Goal: Check status: Check status

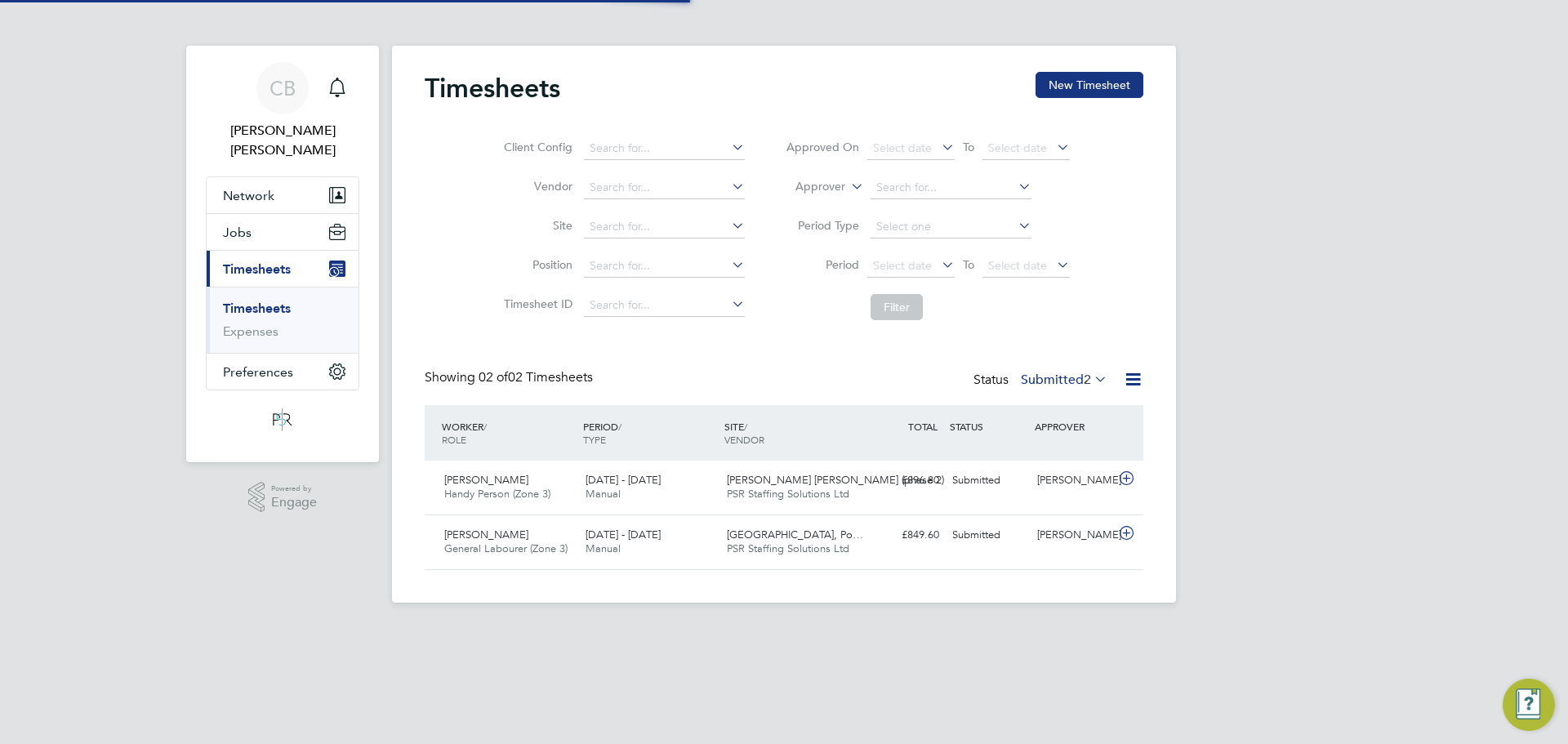
scroll to position [41, 142]
click at [220, 214] on button "Jobs" at bounding box center [282, 232] width 152 height 36
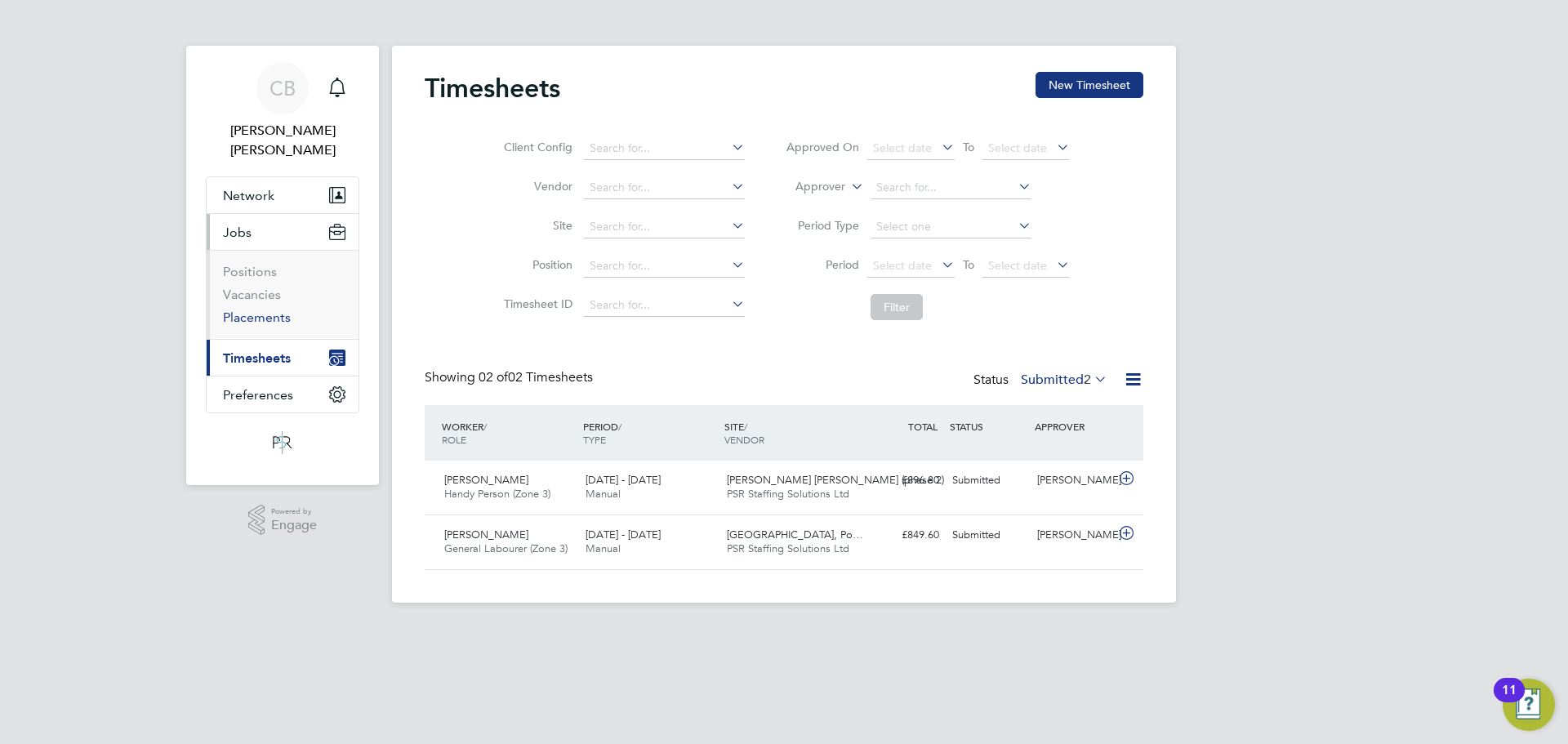
click at [243, 309] on link "Placements" at bounding box center [257, 316] width 68 height 15
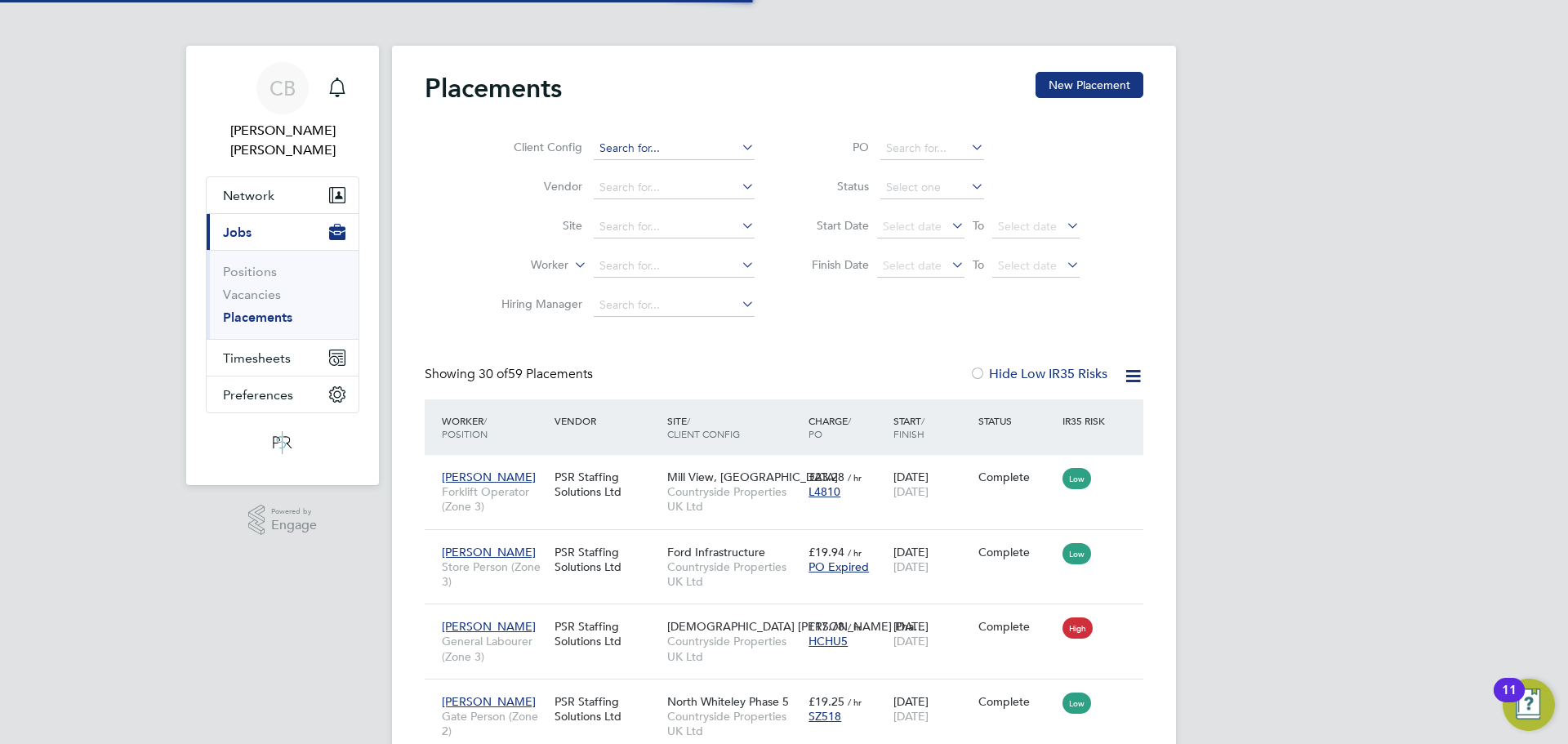
click at [623, 148] on input at bounding box center [673, 149] width 160 height 23
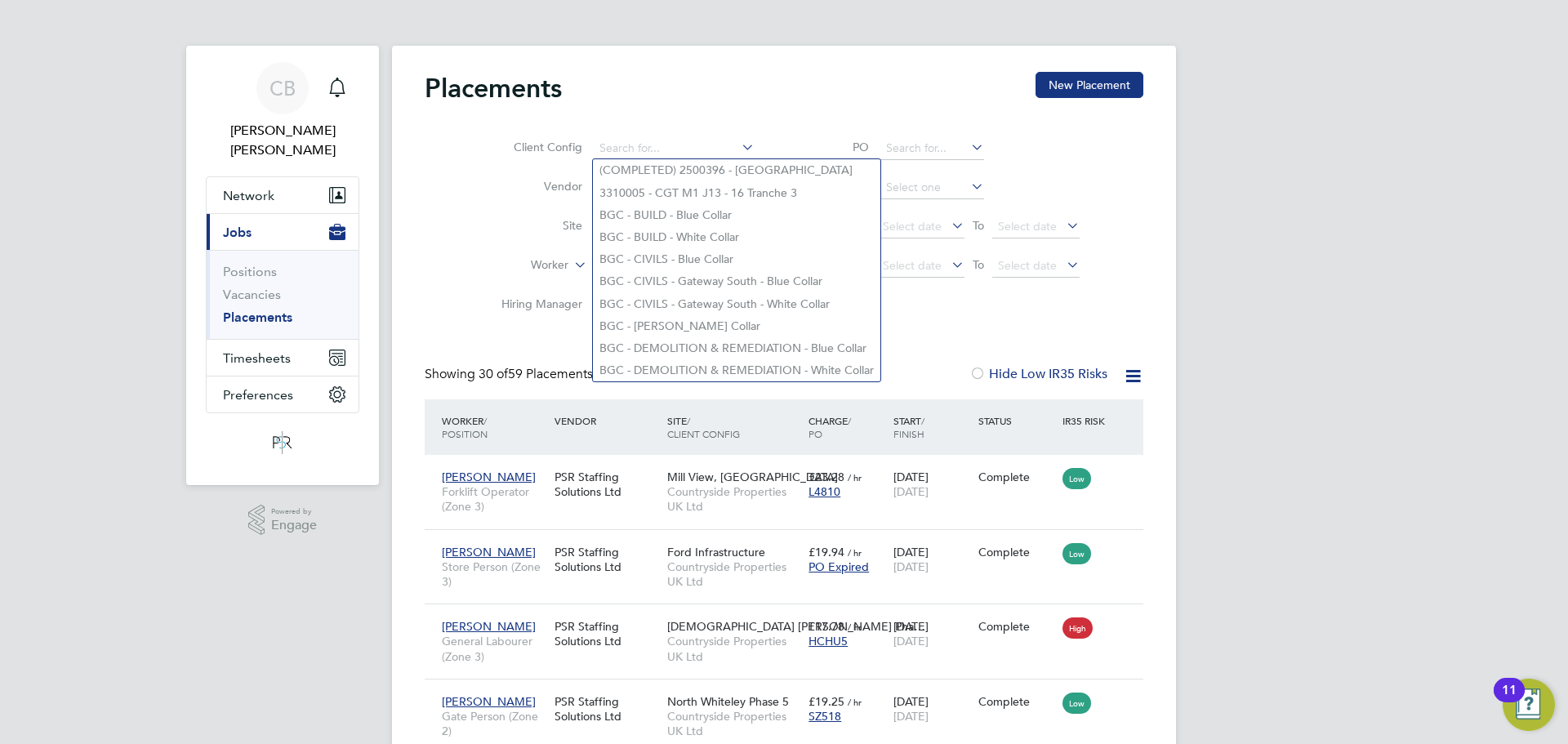
click at [795, 84] on div "Placements New Placement" at bounding box center [784, 96] width 719 height 49
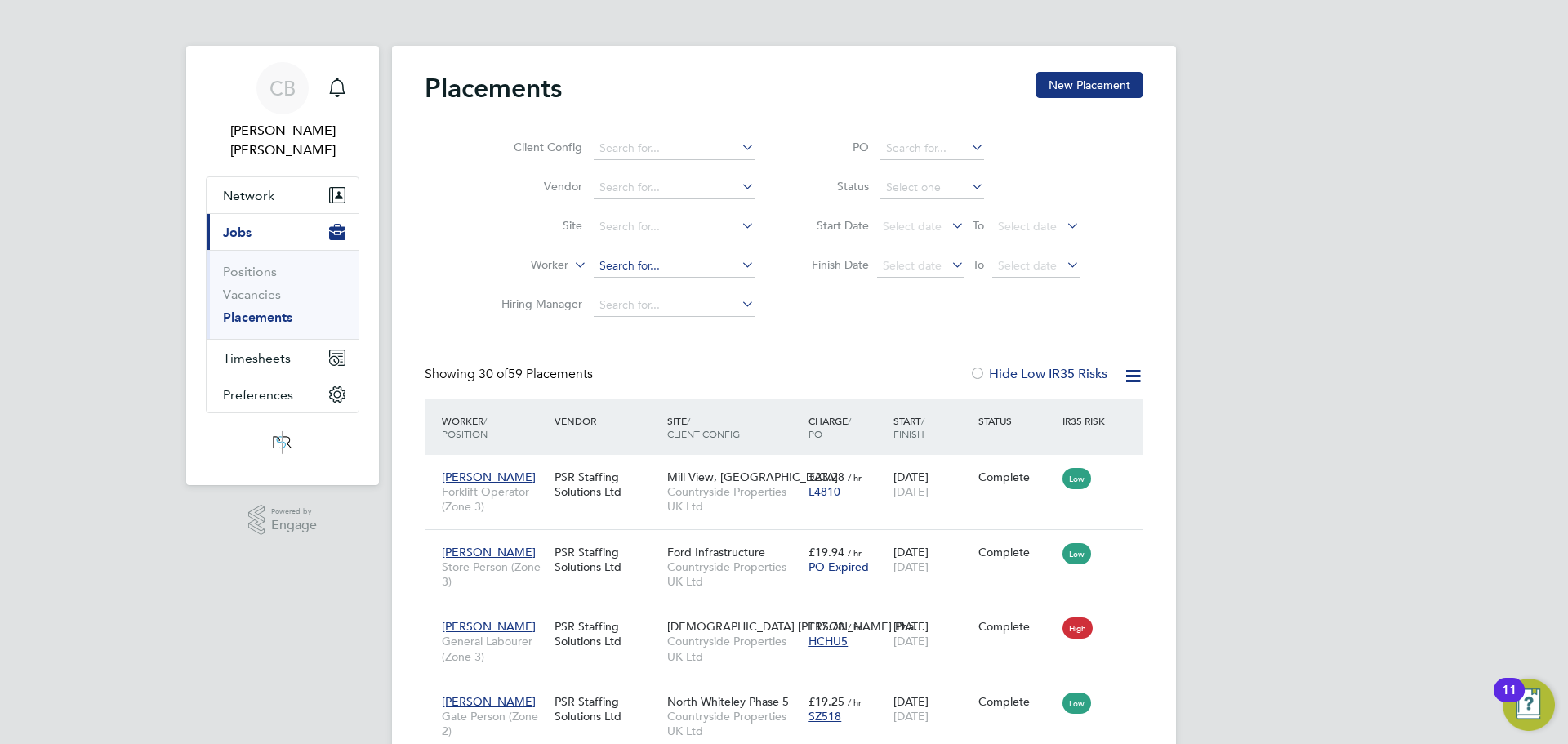
drag, startPoint x: 608, startPoint y: 273, endPoint x: 749, endPoint y: 273, distance: 141.0
click at [610, 273] on input at bounding box center [673, 266] width 160 height 23
click at [655, 290] on li "[PERSON_NAME]" at bounding box center [673, 288] width 162 height 22
type input "[PERSON_NAME]"
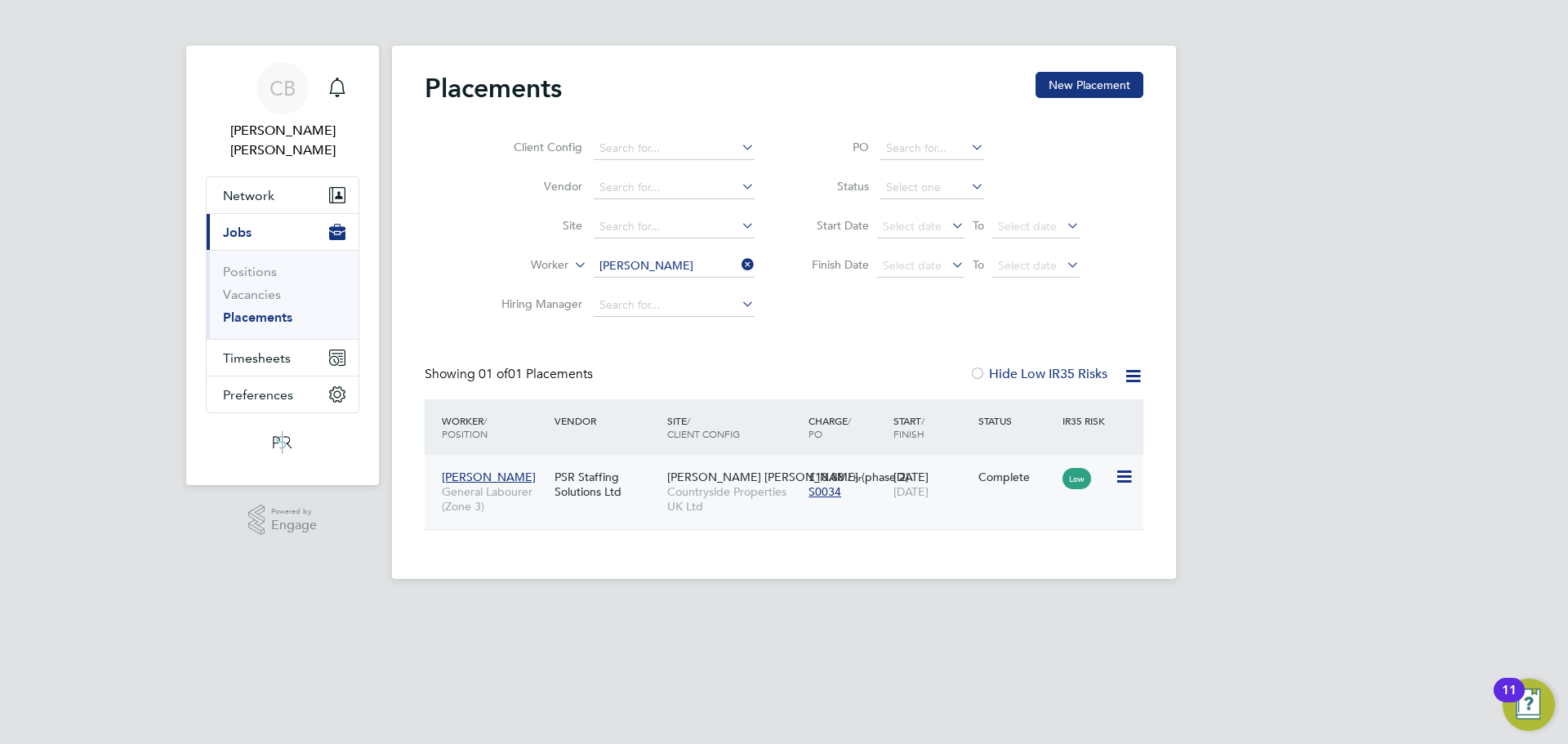
click at [962, 491] on div "[DATE] [DATE]" at bounding box center [931, 484] width 85 height 46
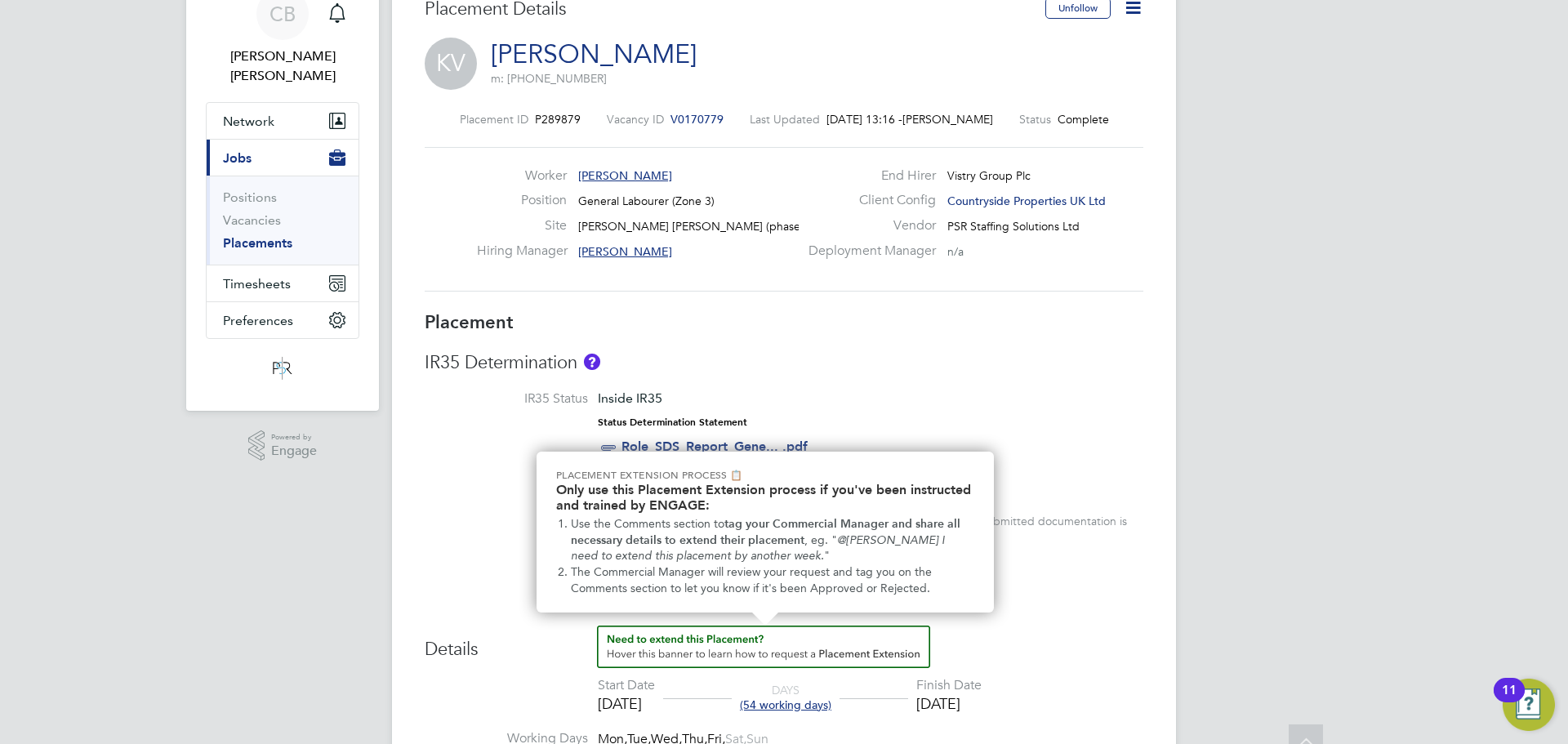
scroll to position [245, 0]
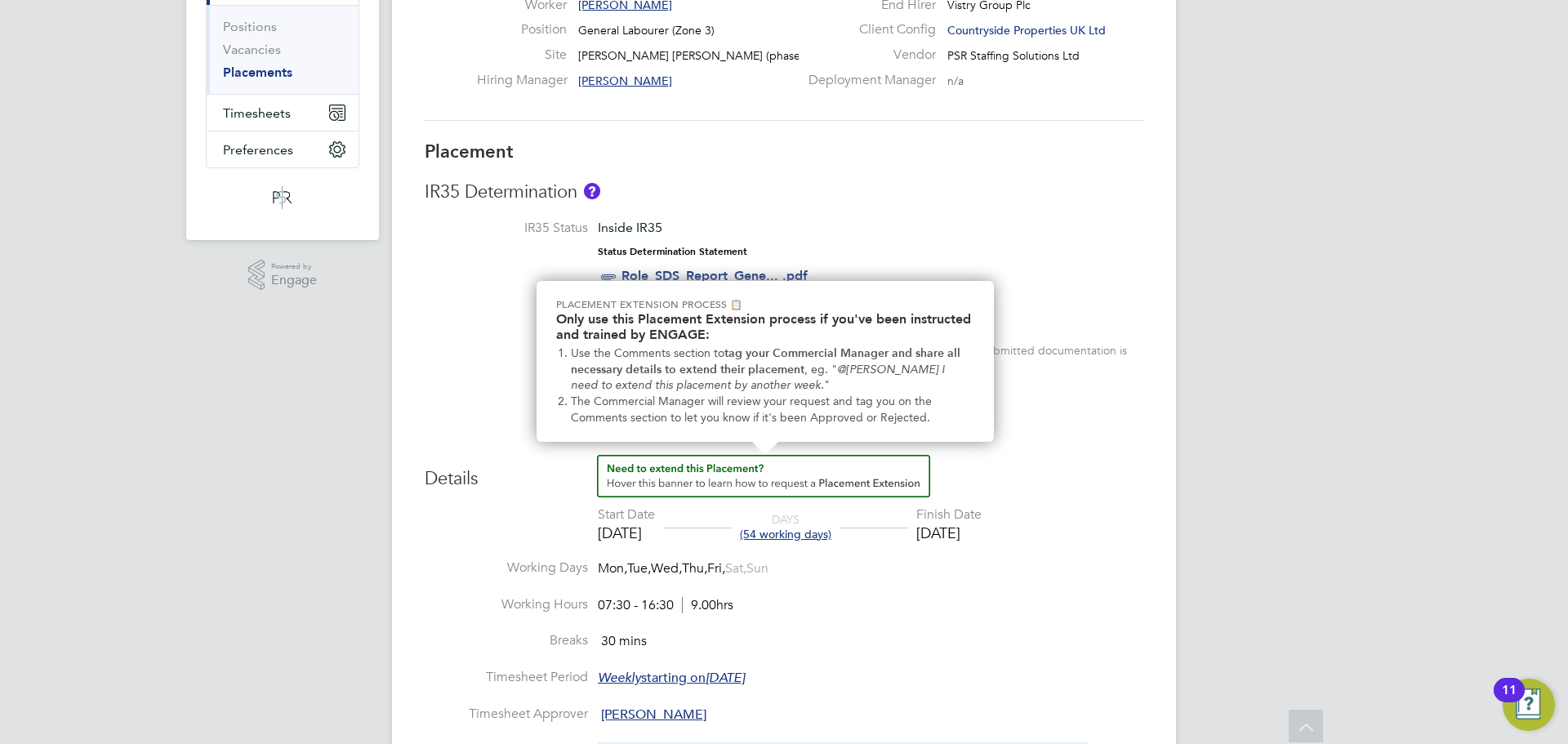
click at [799, 471] on img "How to extend a Placement?" at bounding box center [764, 475] width 334 height 42
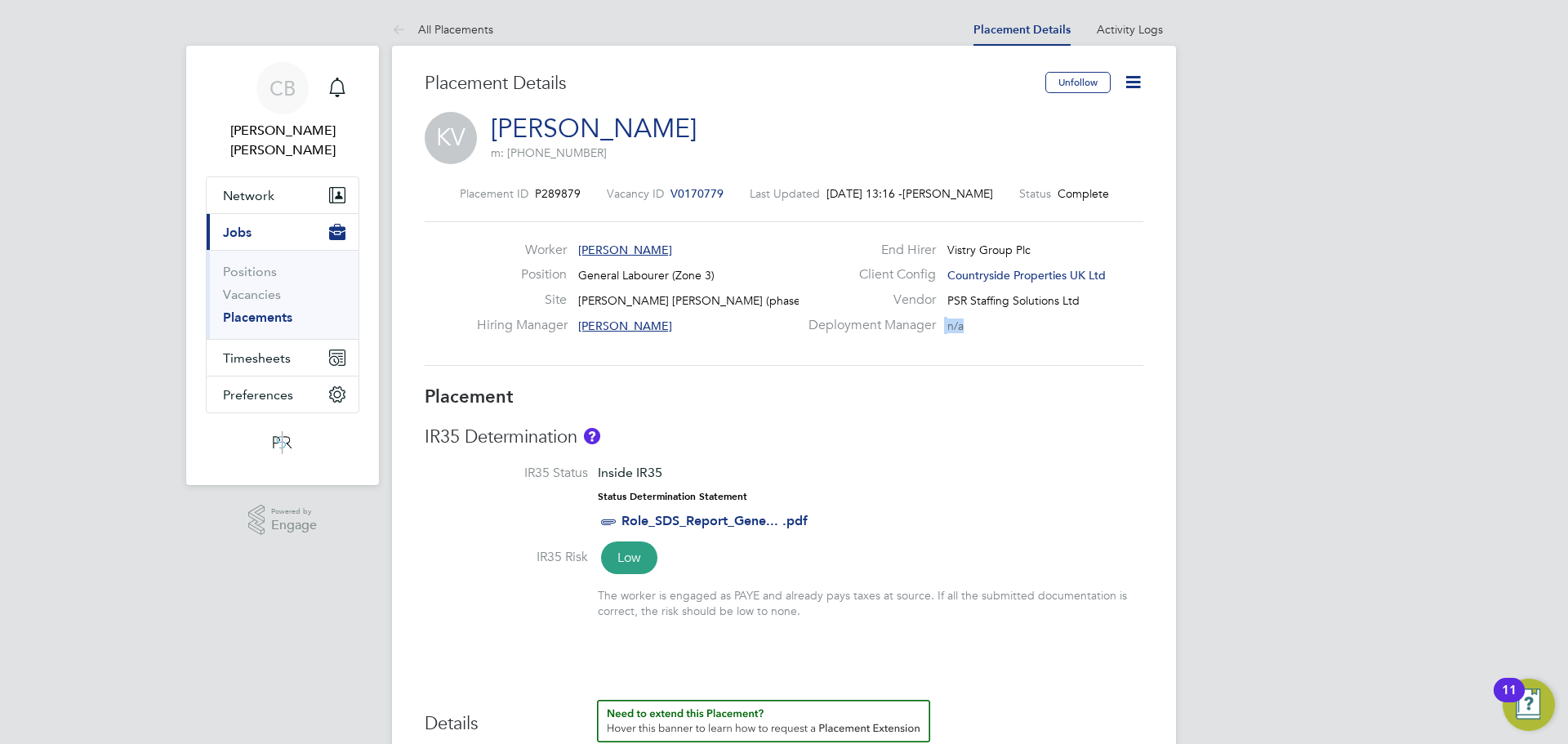
drag, startPoint x: 1003, startPoint y: 328, endPoint x: 953, endPoint y: 316, distance: 51.4
click at [953, 316] on div "End Hirer Vistry Group Plc Client Config Countryside Properties UK Ltd Vendor P…" at bounding box center [975, 292] width 351 height 100
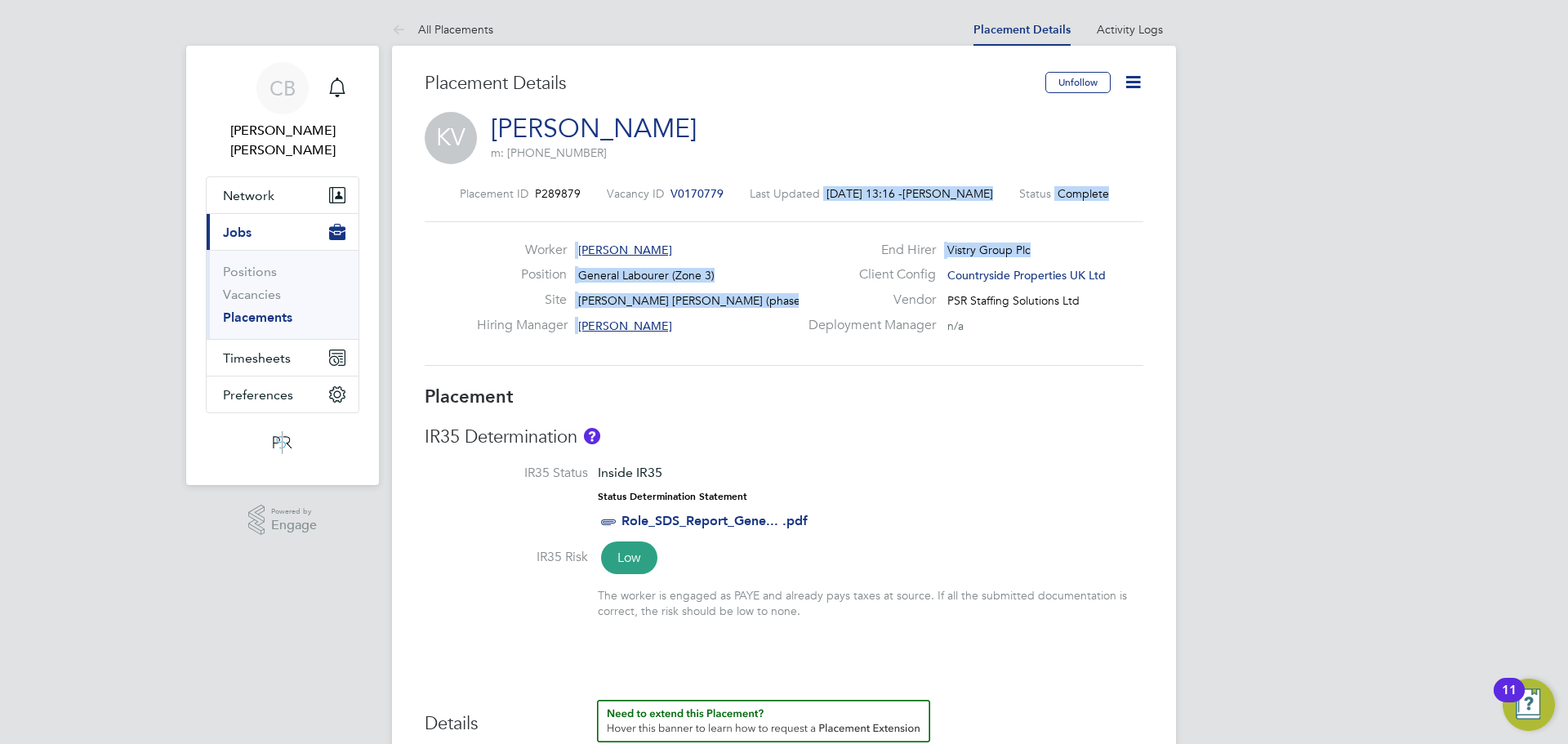
drag, startPoint x: 806, startPoint y: 190, endPoint x: 1089, endPoint y: 246, distance: 288.5
click at [1089, 246] on div "Placement ID P289879 Vacancy ID V0170779 Last Updated 11 Aug 2025, 13:16 - Geor…" at bounding box center [784, 276] width 719 height 219
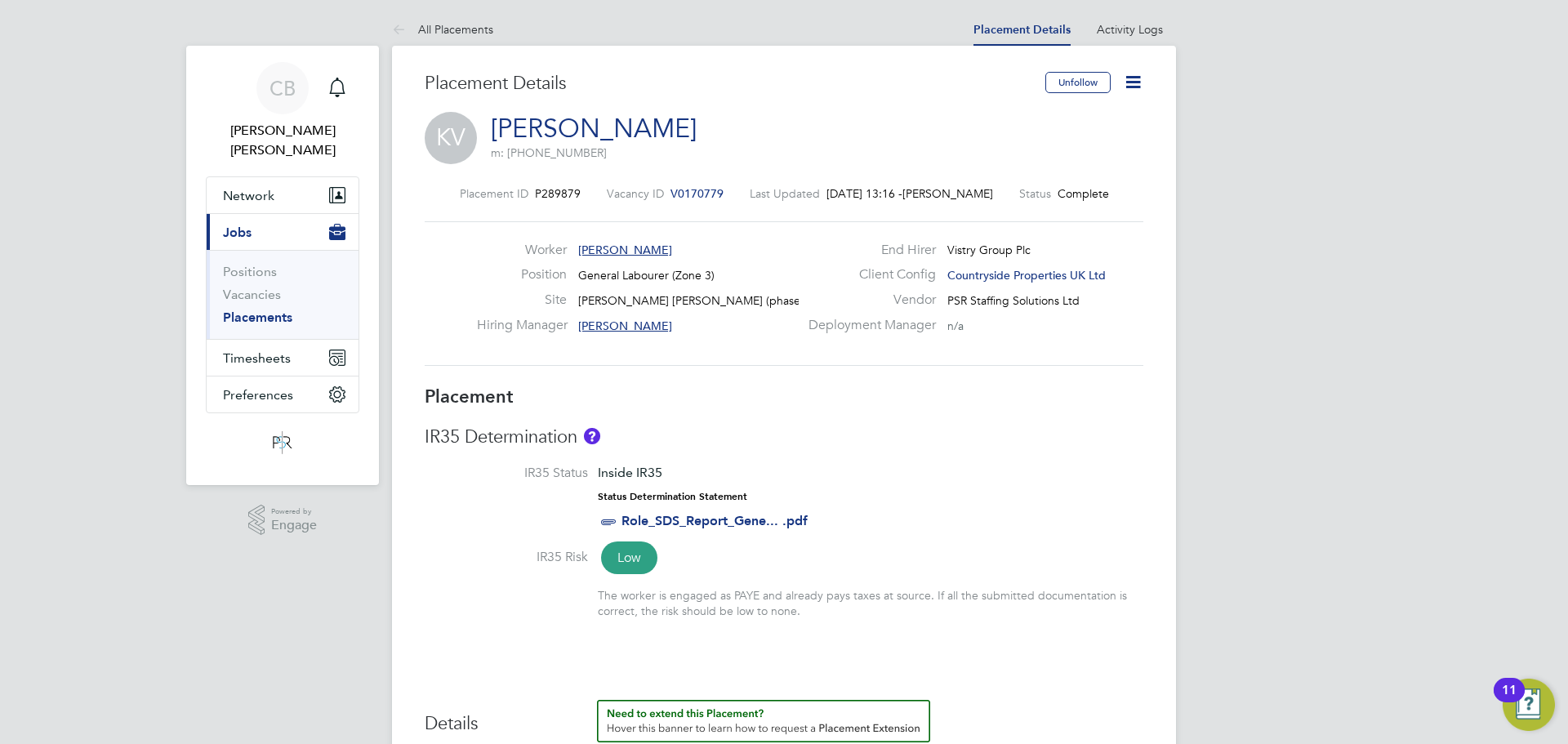
click at [1089, 246] on div "End Hirer Vistry Group Plc" at bounding box center [975, 255] width 351 height 25
drag, startPoint x: 938, startPoint y: 375, endPoint x: 388, endPoint y: 269, distance: 560.1
click at [443, 134] on span "KV" at bounding box center [451, 138] width 52 height 52
click at [723, 106] on div "Placement Details" at bounding box center [729, 91] width 609 height 40
